Goal: Information Seeking & Learning: Learn about a topic

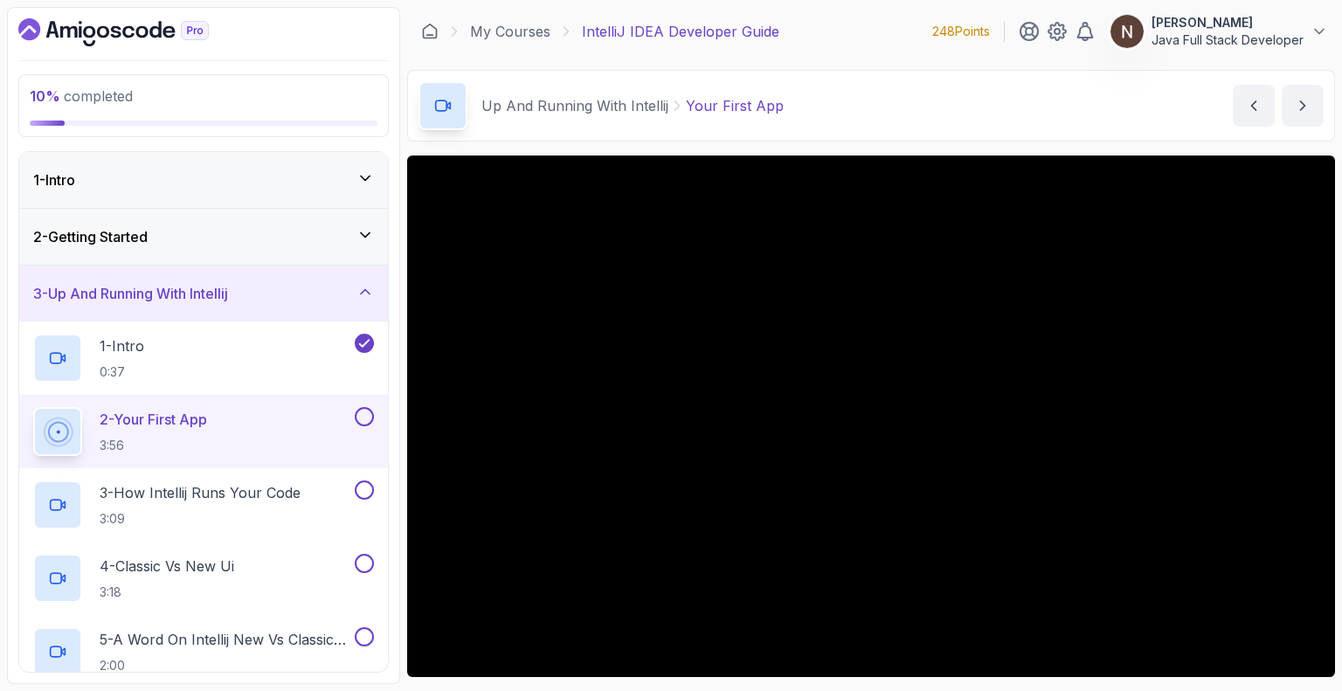
scroll to position [69, 0]
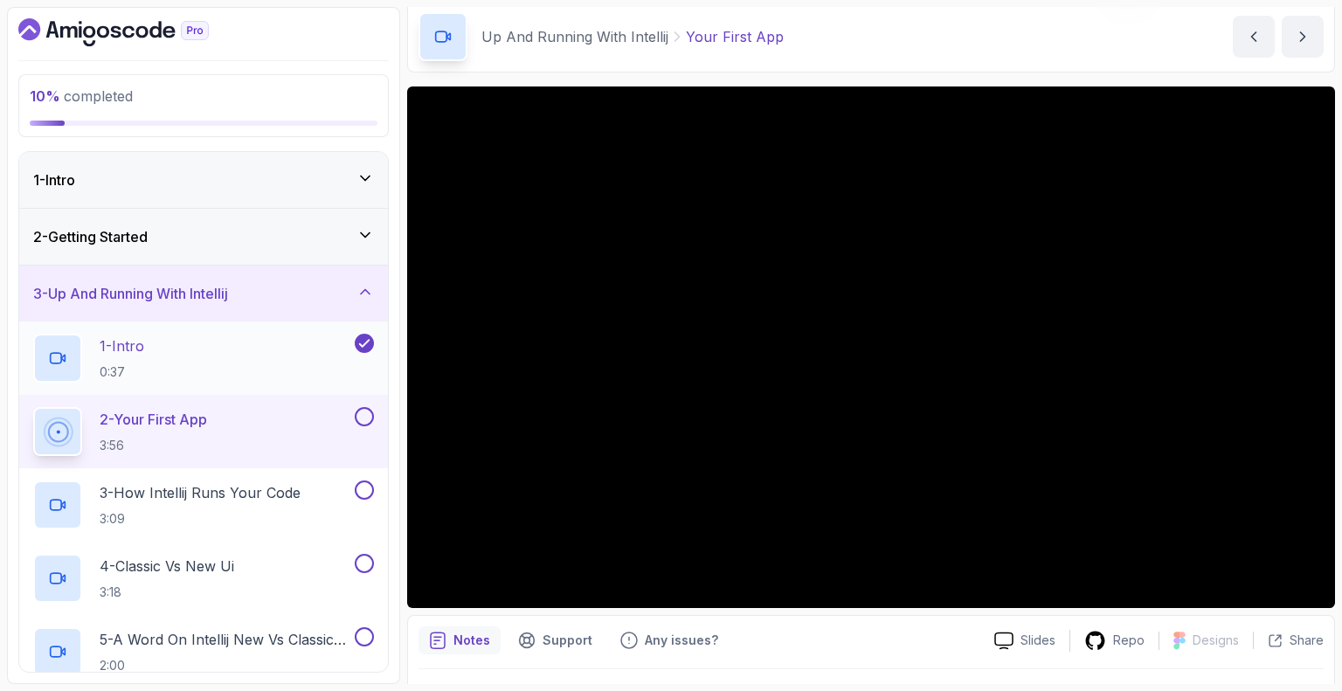
click at [139, 343] on p "1 - Intro" at bounding box center [122, 345] width 45 height 21
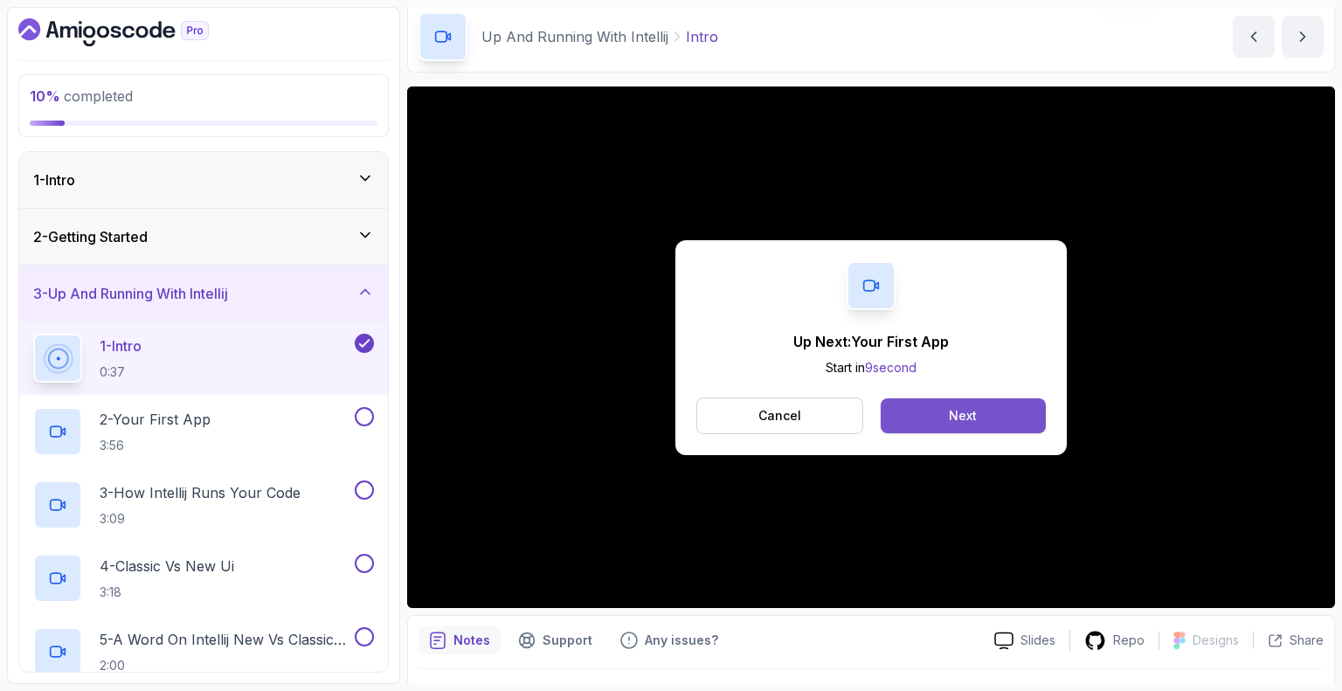
click at [922, 421] on button "Next" at bounding box center [962, 415] width 165 height 35
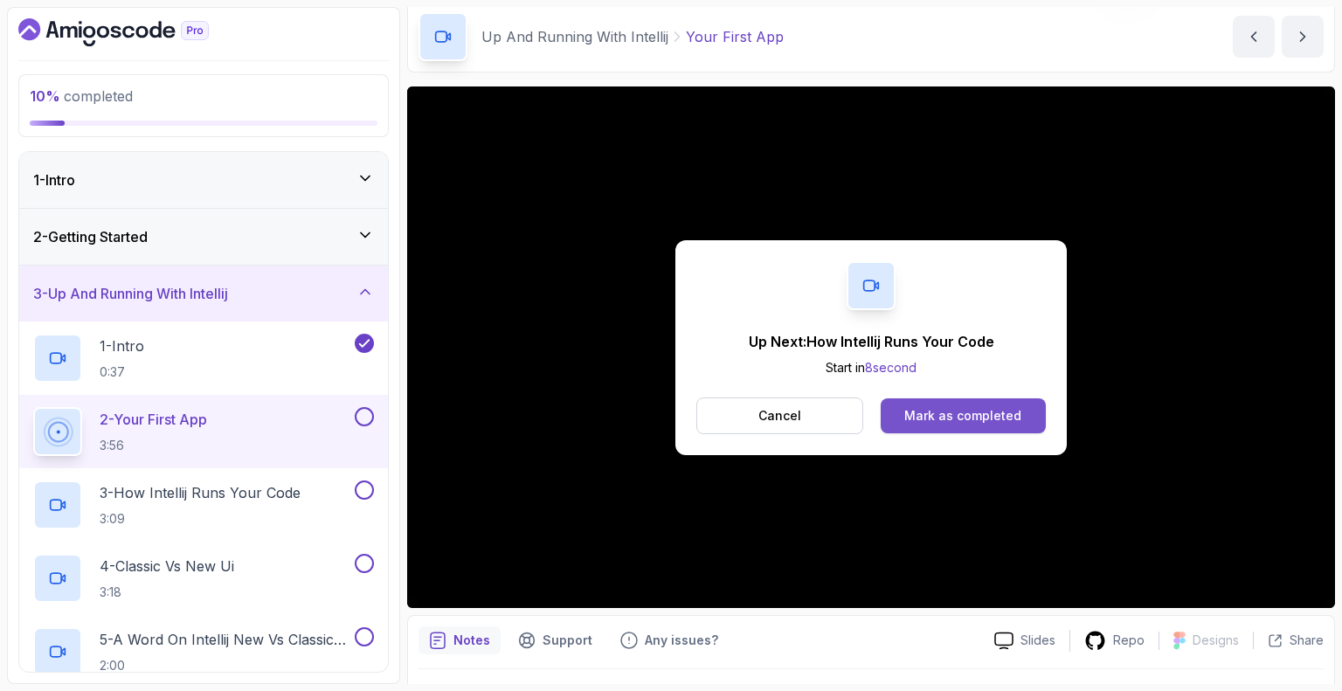
click at [996, 402] on button "Mark as completed" at bounding box center [962, 415] width 165 height 35
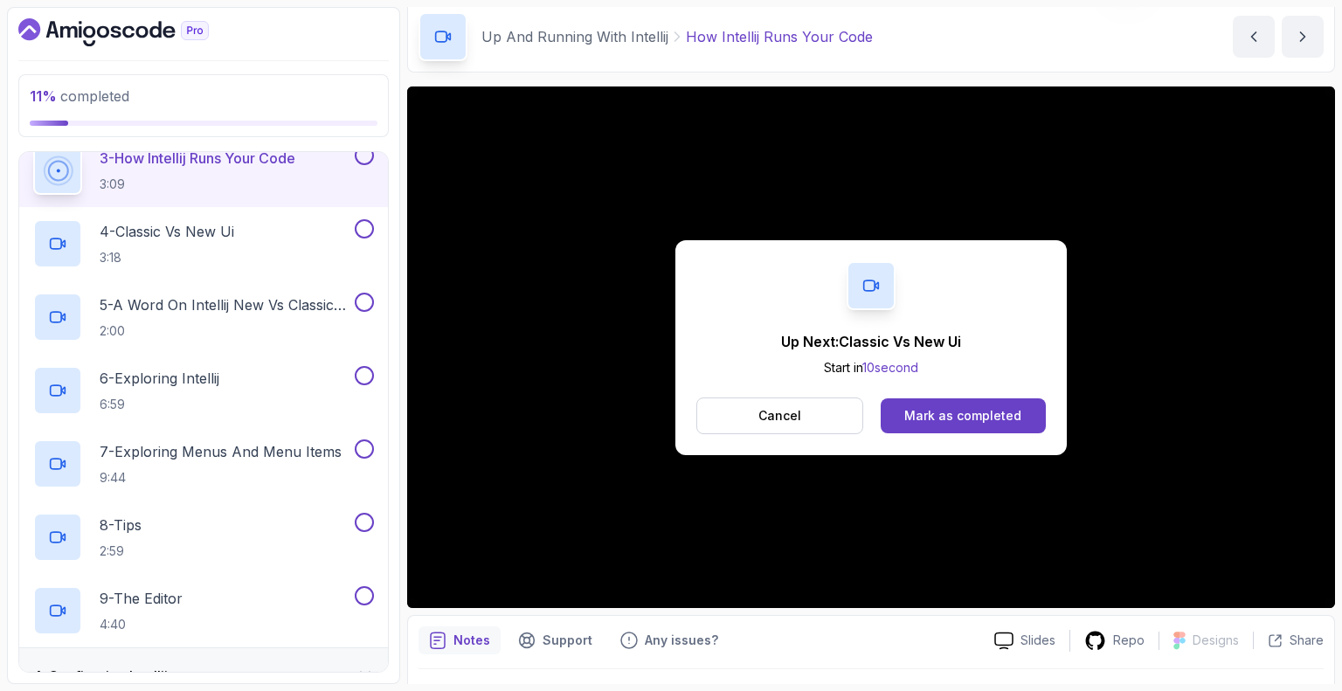
scroll to position [341, 0]
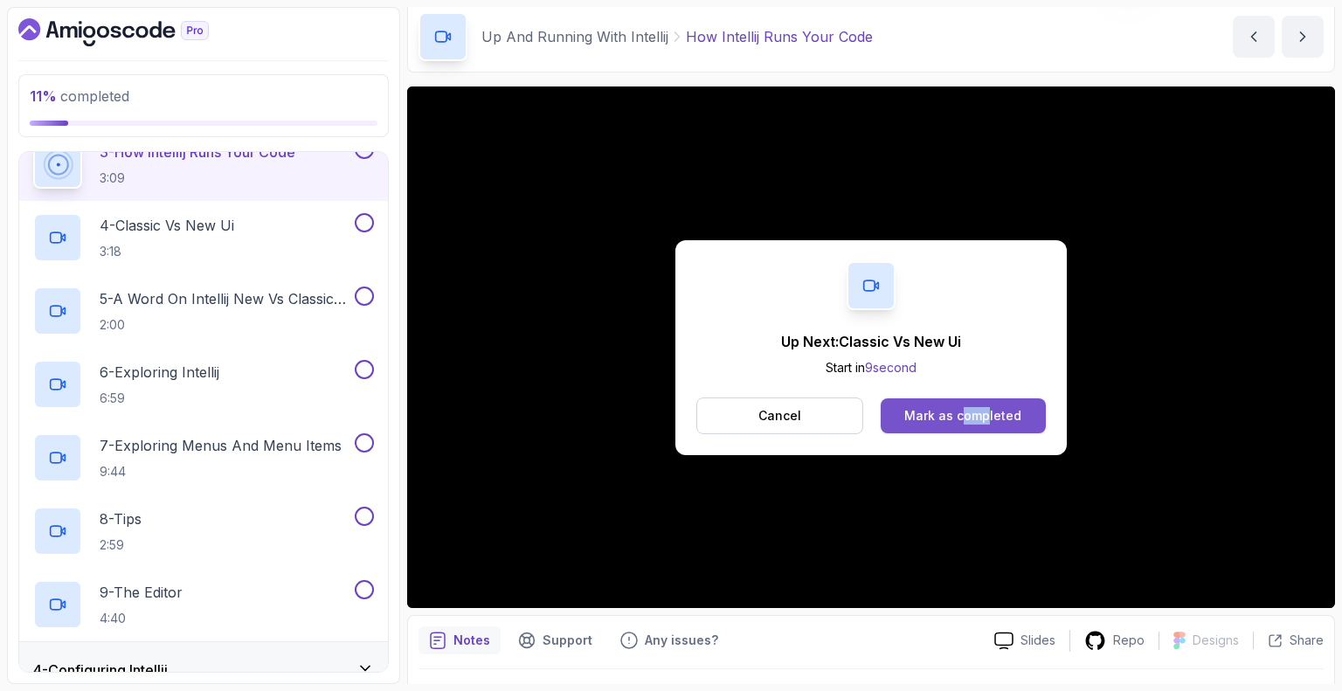
drag, startPoint x: 990, startPoint y: 453, endPoint x: 961, endPoint y: 404, distance: 58.0
click at [961, 404] on div "Up Next: Classic Vs New Ui Start in 9 second Cancel Mark as completed" at bounding box center [870, 347] width 391 height 215
click at [961, 404] on button "Mark as completed" at bounding box center [962, 415] width 165 height 35
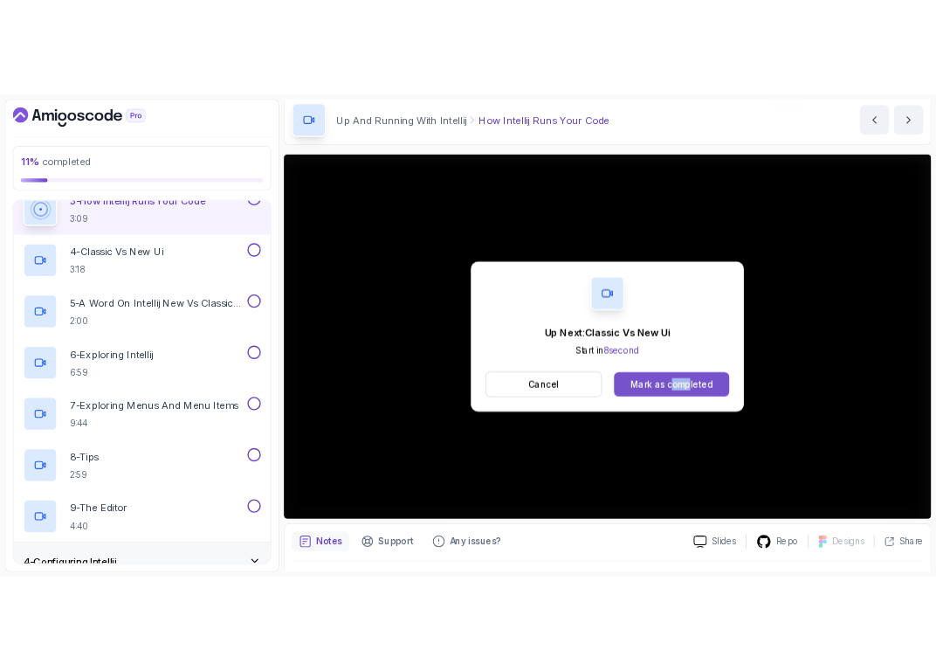
scroll to position [353, 0]
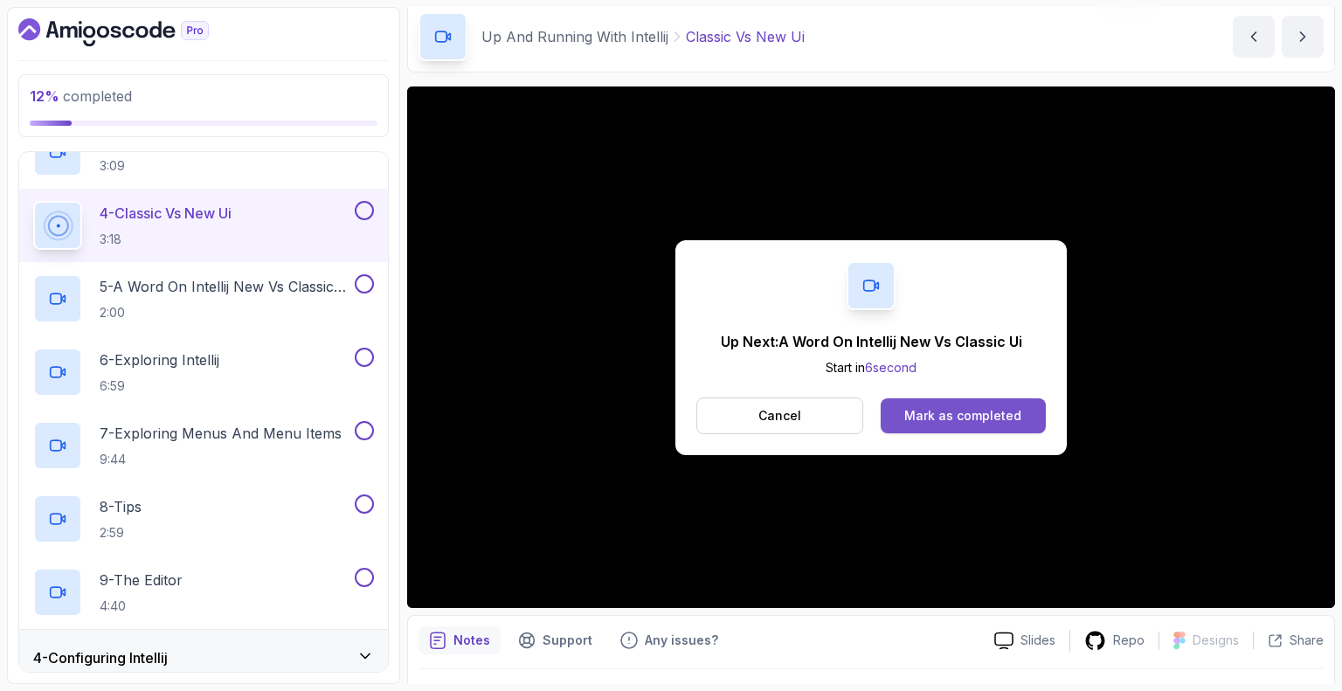
click at [942, 416] on div "Mark as completed" at bounding box center [962, 415] width 117 height 17
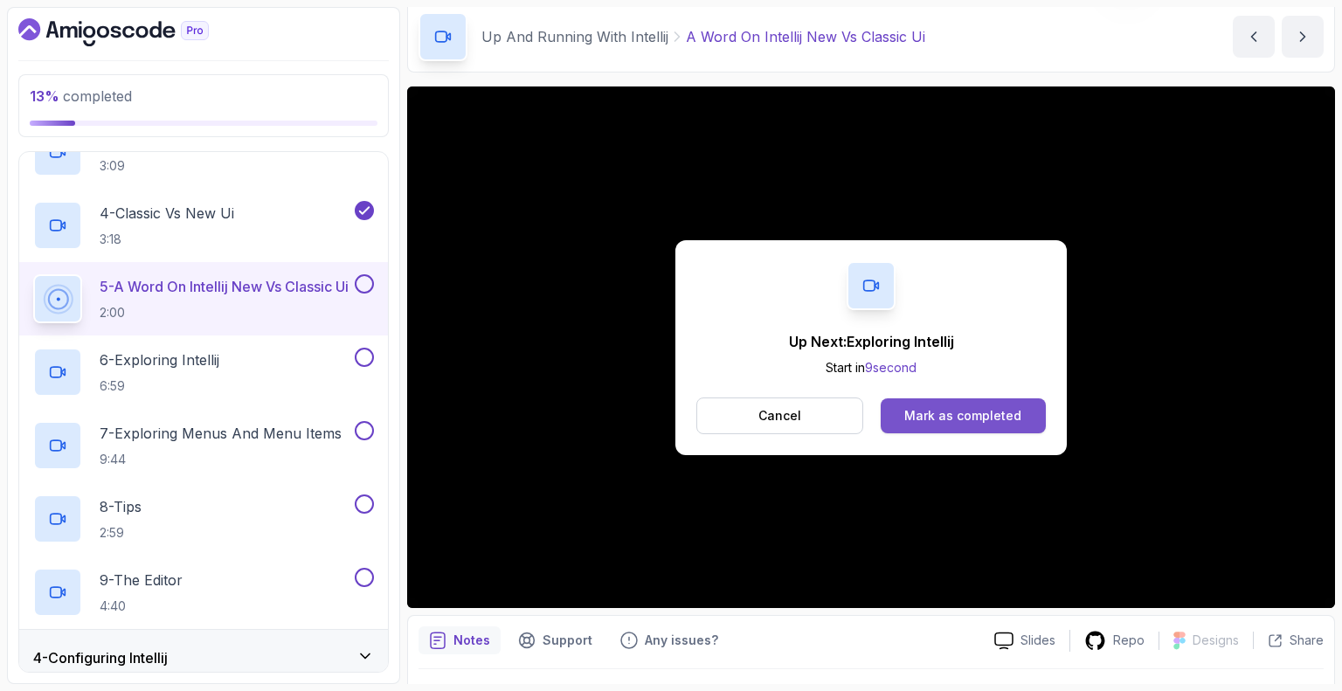
click at [909, 411] on div "Mark as completed" at bounding box center [962, 415] width 117 height 17
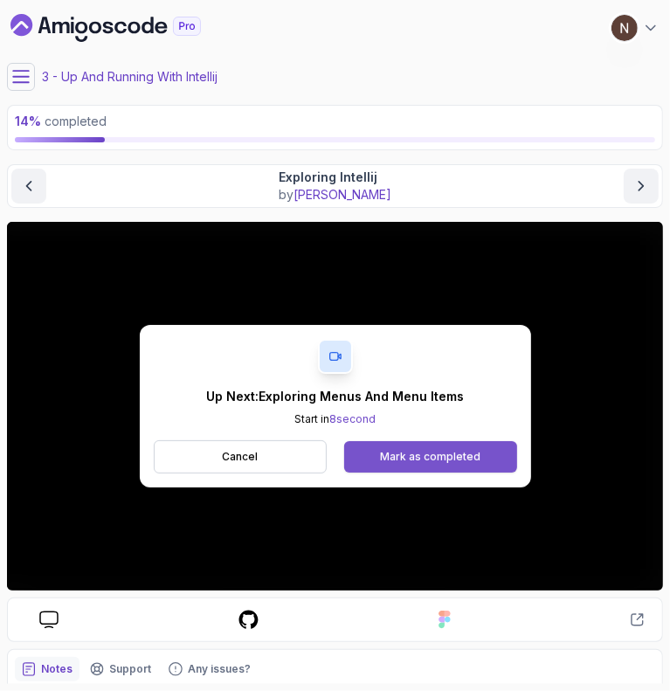
click at [403, 454] on div "Mark as completed" at bounding box center [430, 457] width 100 height 14
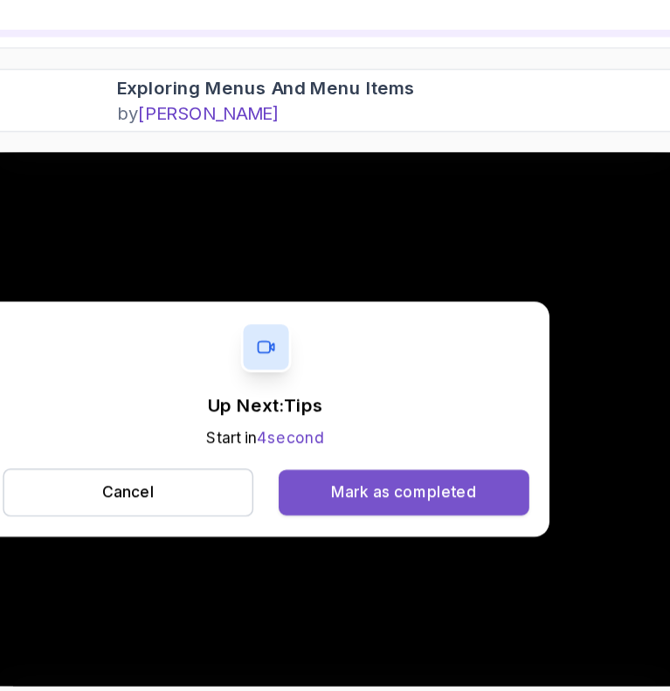
click at [445, 456] on div "Mark as completed" at bounding box center [430, 457] width 100 height 14
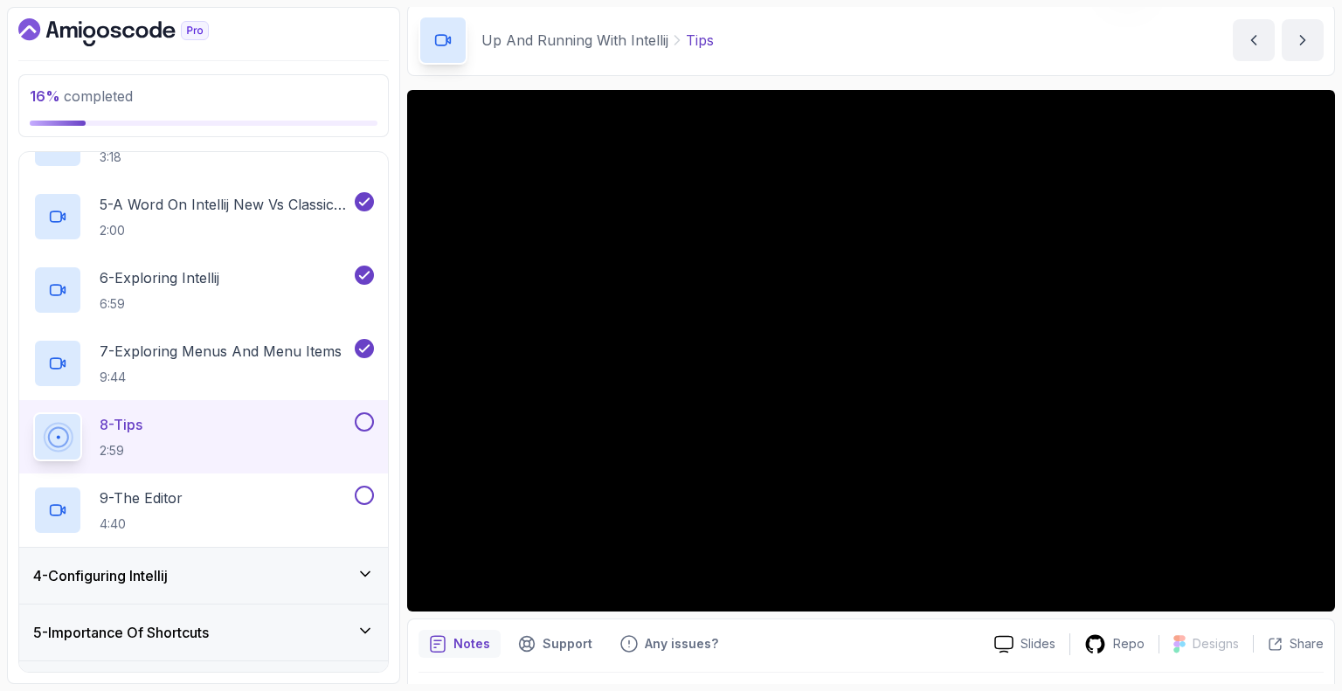
scroll to position [62, 0]
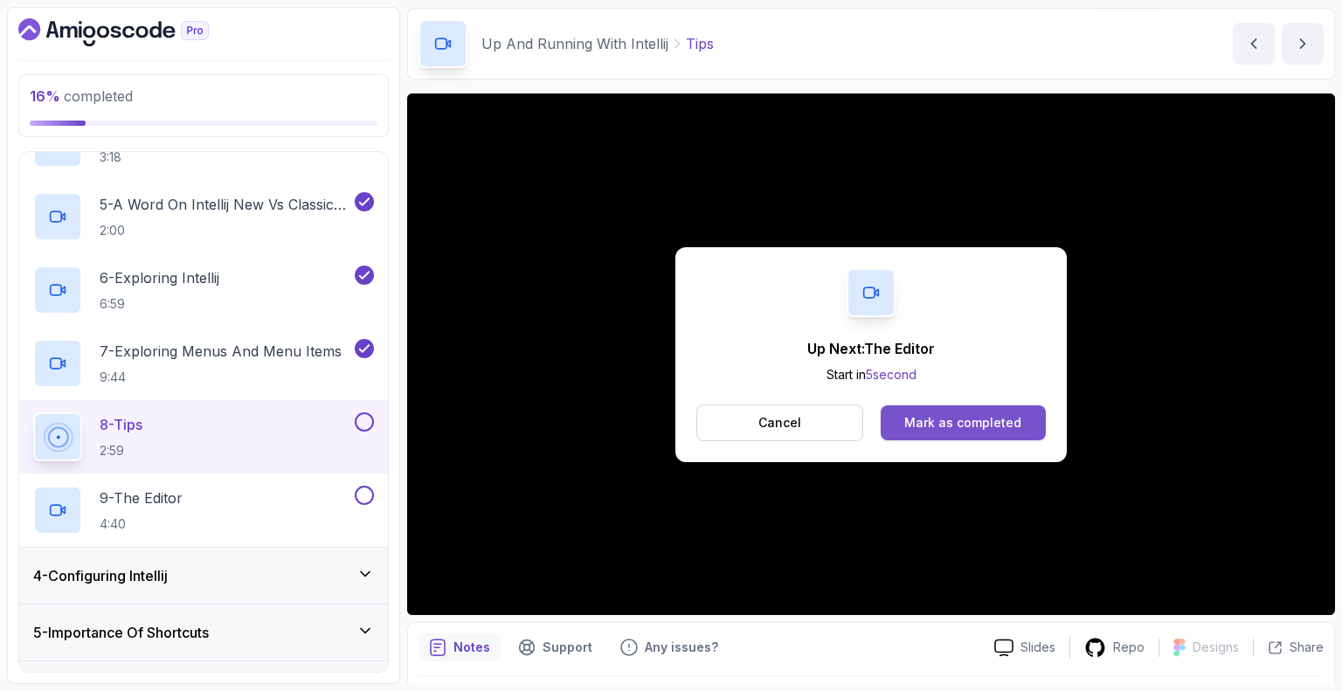
click at [935, 424] on div "Mark as completed" at bounding box center [962, 422] width 117 height 17
